Goal: Task Accomplishment & Management: Use online tool/utility

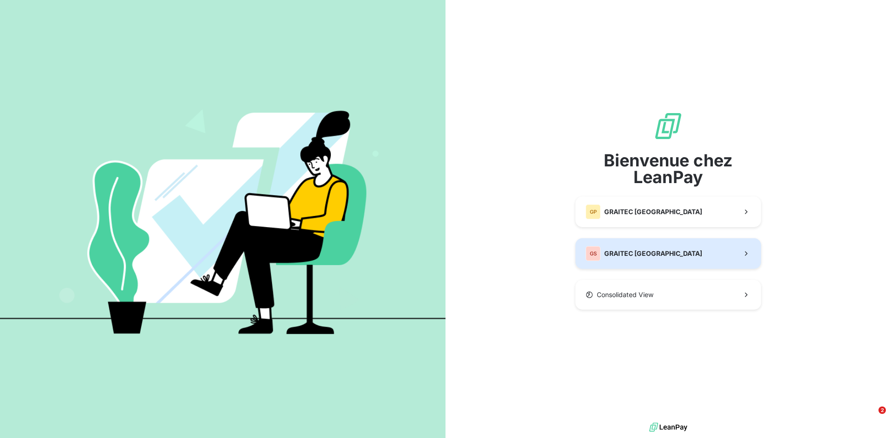
click at [608, 255] on span "GRAITEC [GEOGRAPHIC_DATA]" at bounding box center [653, 253] width 98 height 9
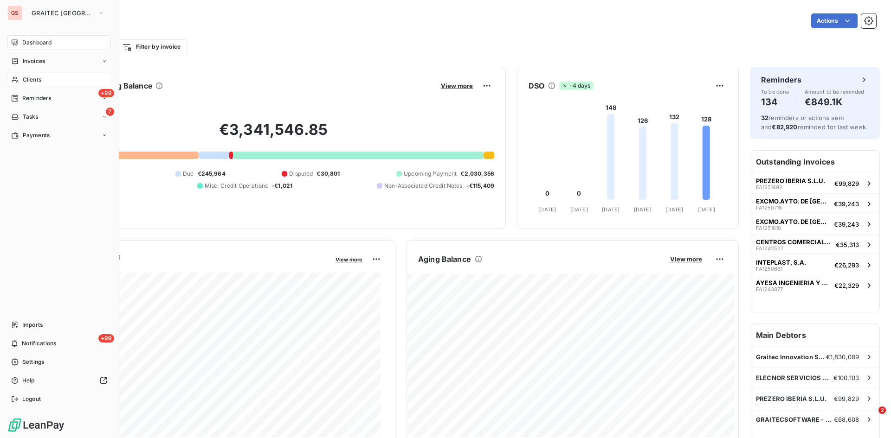
drag, startPoint x: 32, startPoint y: 77, endPoint x: 101, endPoint y: 76, distance: 68.2
click at [32, 77] on span "Clients" at bounding box center [32, 80] width 19 height 8
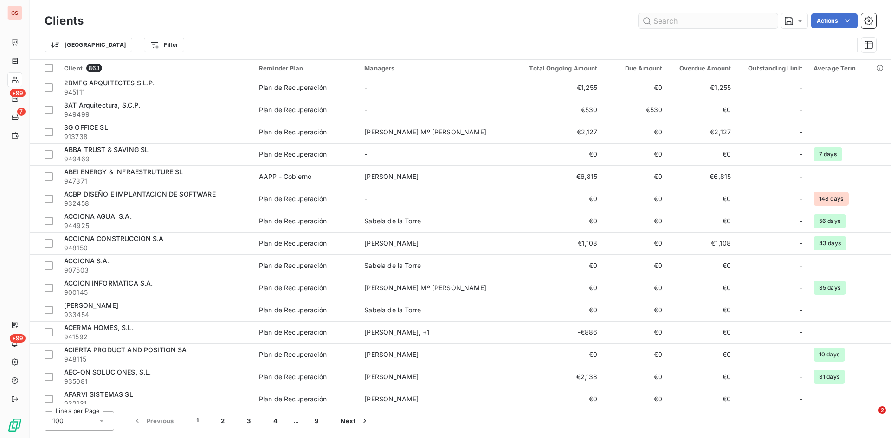
click at [703, 20] on input "text" at bounding box center [707, 20] width 139 height 15
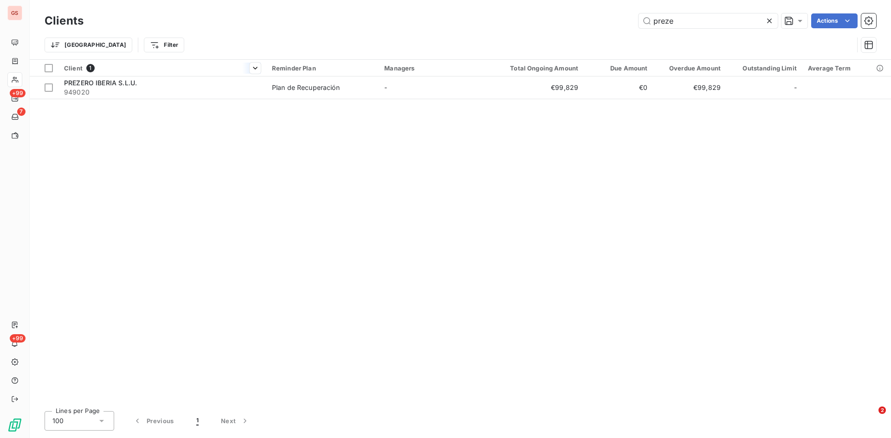
type input "preze"
click at [96, 75] on th "Client 1" at bounding box center [162, 68] width 208 height 17
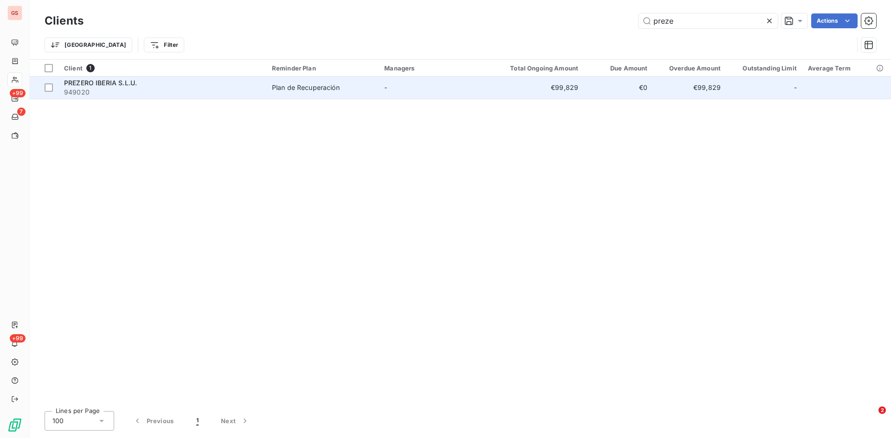
click at [96, 84] on span "PREZERO IBERIA S.L.U." at bounding box center [100, 83] width 73 height 8
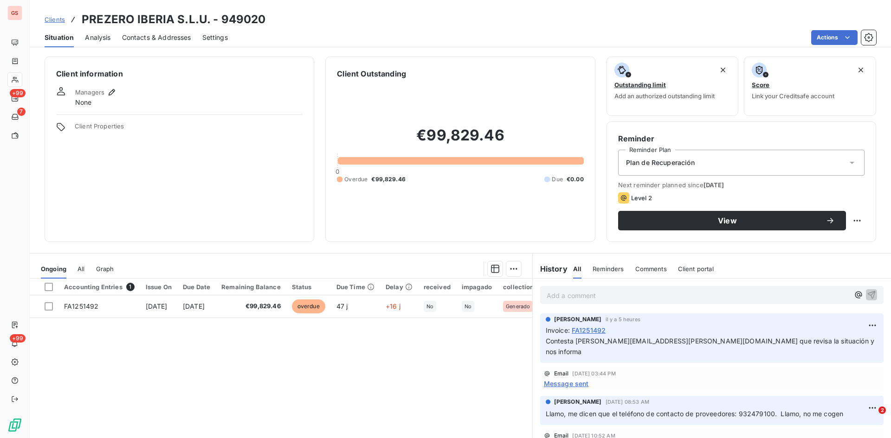
click at [578, 299] on p "Add a comment ﻿" at bounding box center [697, 296] width 302 height 12
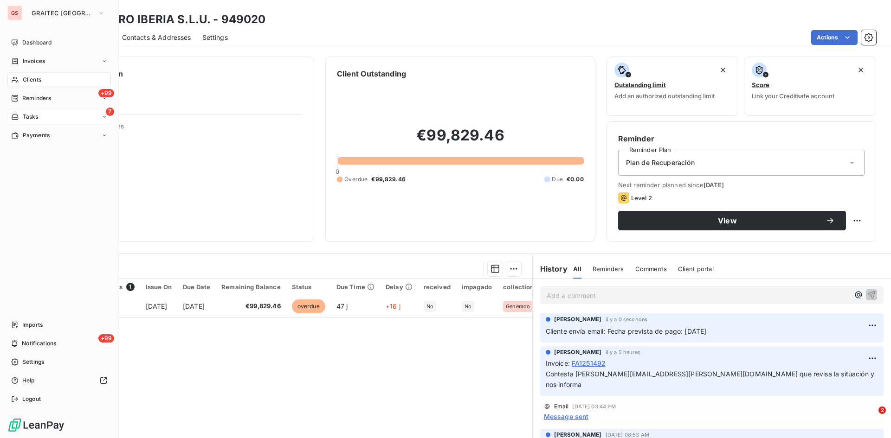
click at [32, 118] on span "Tasks" at bounding box center [31, 117] width 16 height 8
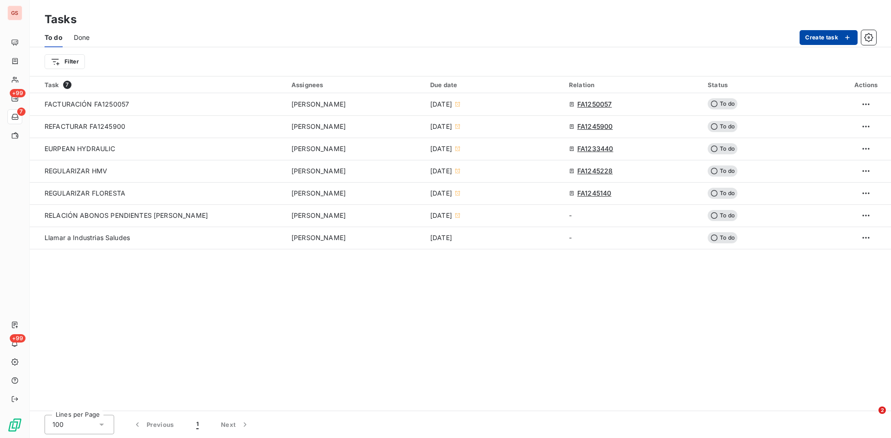
click at [823, 35] on button "Create task" at bounding box center [828, 37] width 58 height 15
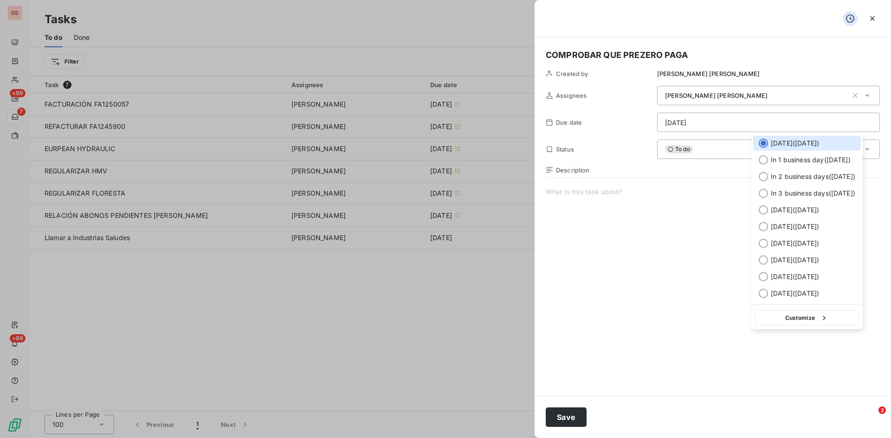
click at [779, 120] on html "GS +99 7 +99 Tasks To do Done Create task Filter Task 7 Assignees Due date Rela…" at bounding box center [445, 219] width 891 height 438
click at [810, 317] on button "Customize" at bounding box center [807, 318] width 104 height 15
select select "8"
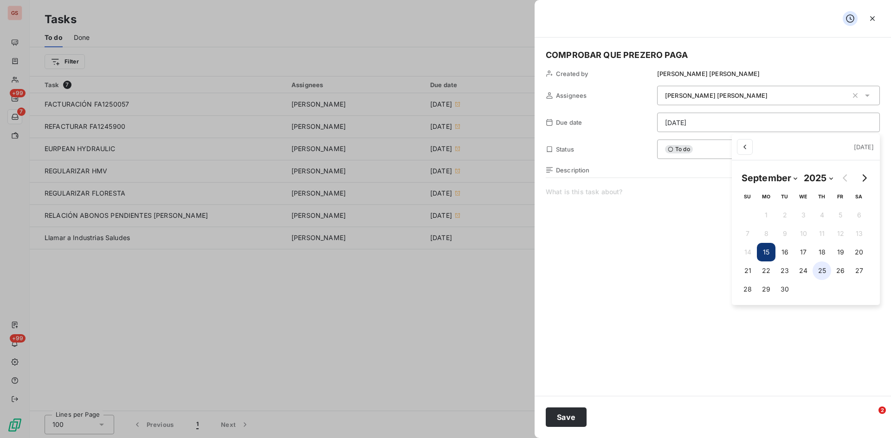
click at [825, 270] on button "25" at bounding box center [821, 271] width 19 height 19
type input "[DATE]"
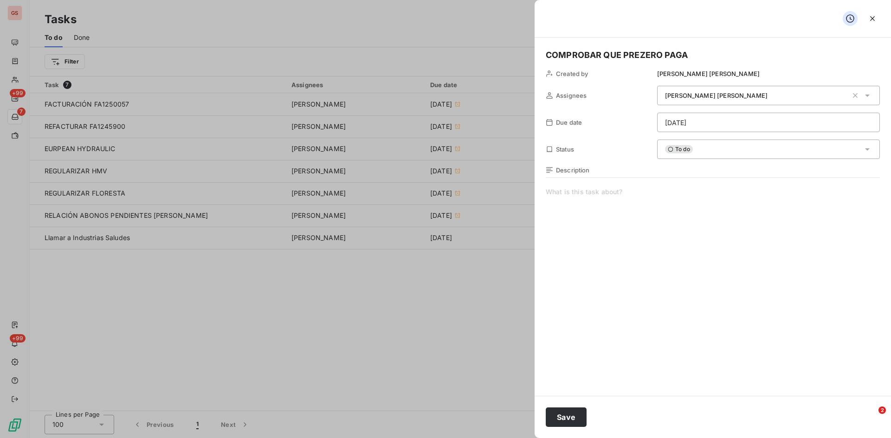
click at [692, 219] on html "GS +99 7 +99 Tasks To do Done Create task Filter Task 7 Assignees Due date Rela…" at bounding box center [445, 219] width 891 height 438
click at [564, 191] on span at bounding box center [712, 276] width 334 height 178
click at [563, 415] on button "Save" at bounding box center [565, 417] width 41 height 19
